Goal: Task Accomplishment & Management: Use online tool/utility

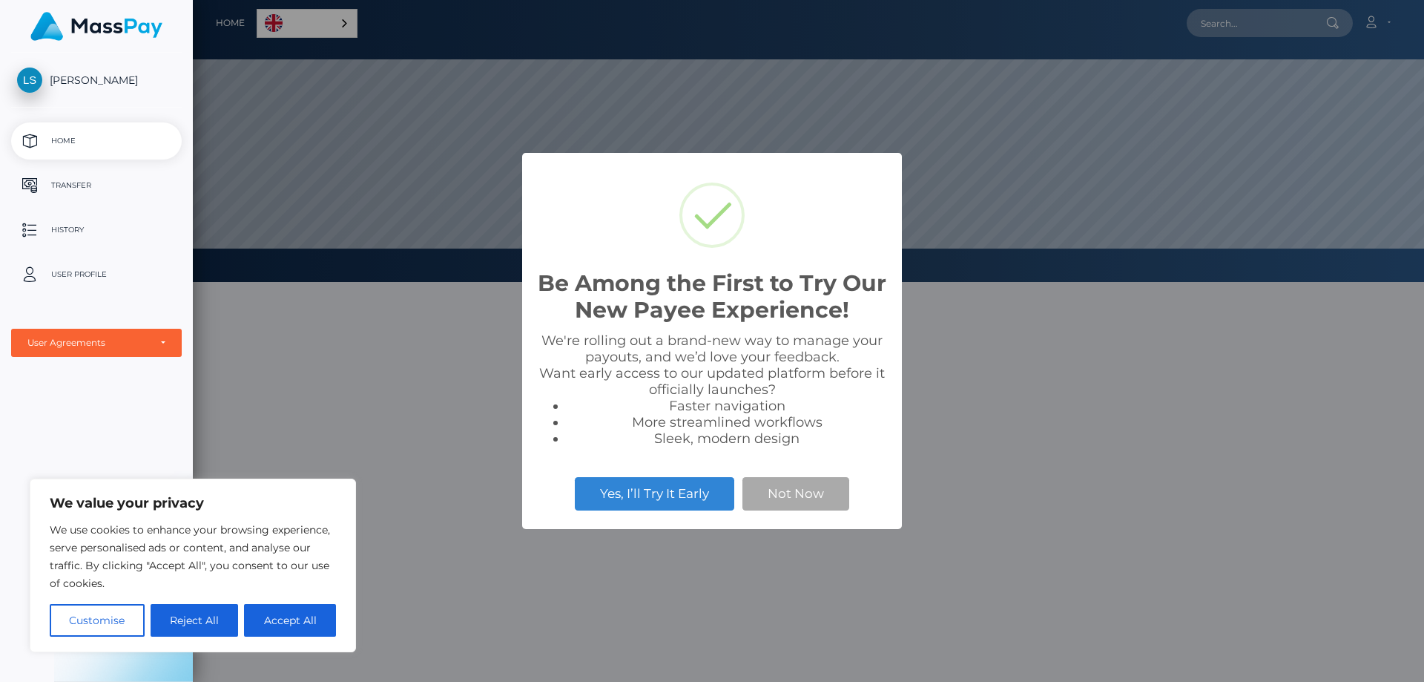
scroll to position [282, 1232]
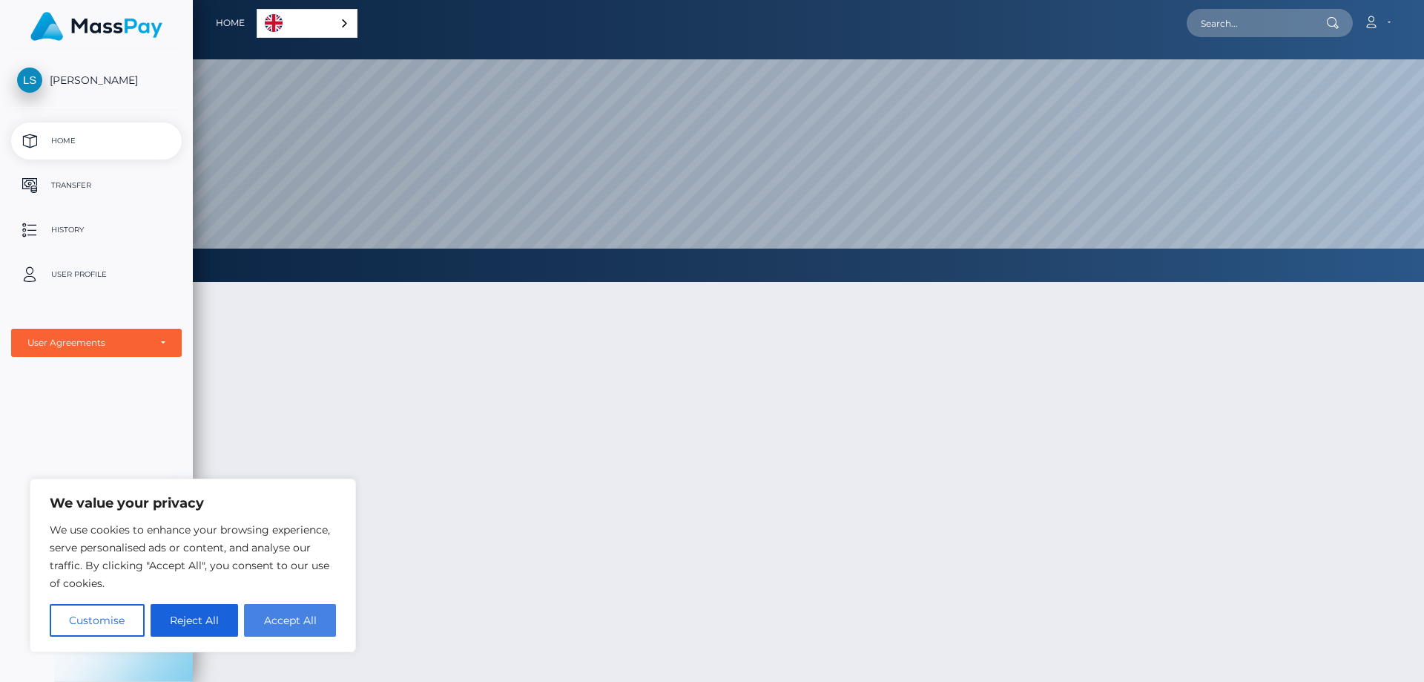
click at [320, 625] on button "Accept All" at bounding box center [290, 620] width 92 height 33
checkbox input "true"
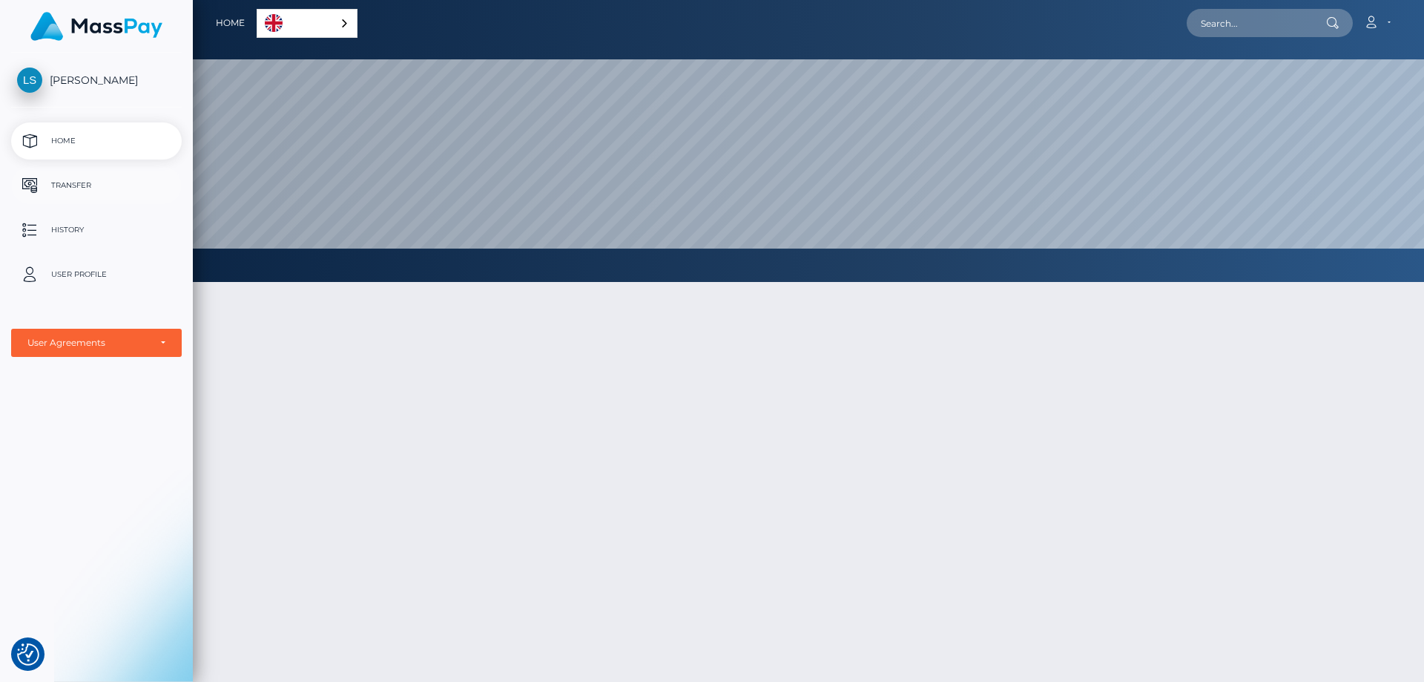
click at [153, 174] on p "Transfer" at bounding box center [96, 185] width 159 height 22
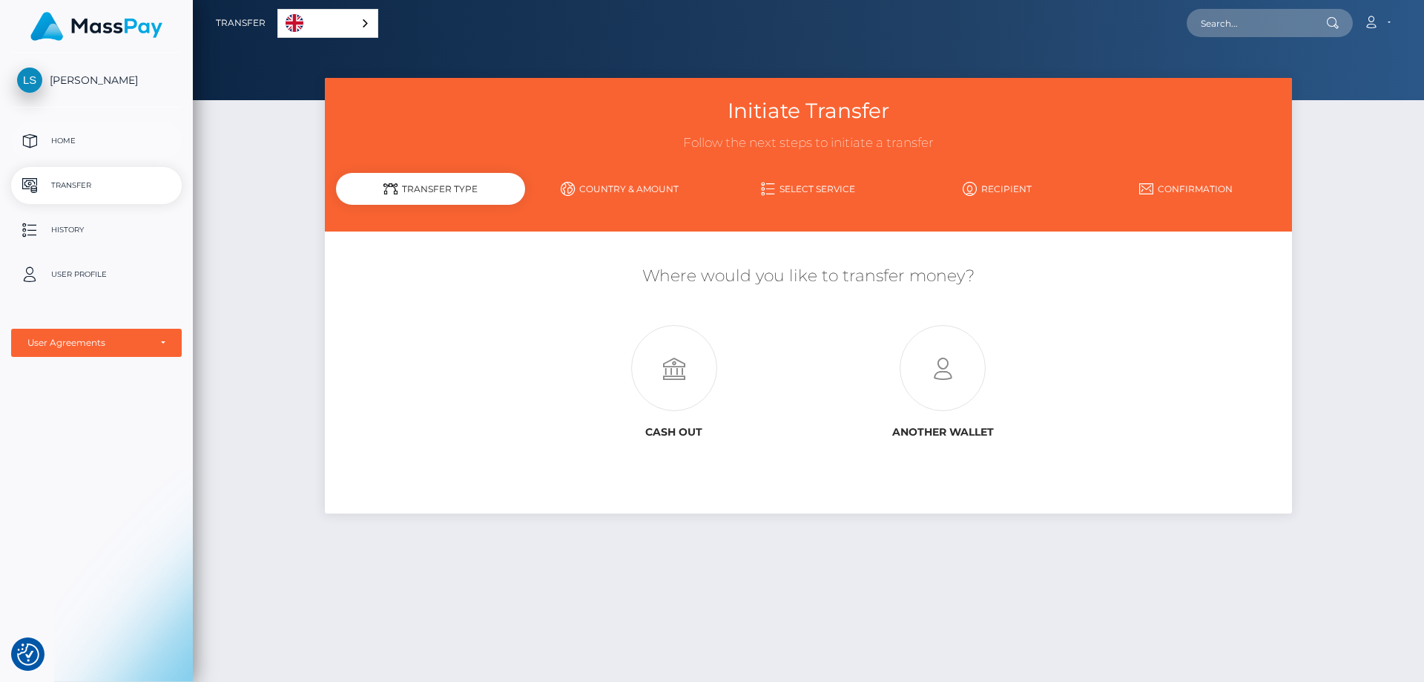
click at [78, 157] on link "Home" at bounding box center [96, 140] width 171 height 37
